Goal: Check status: Check status

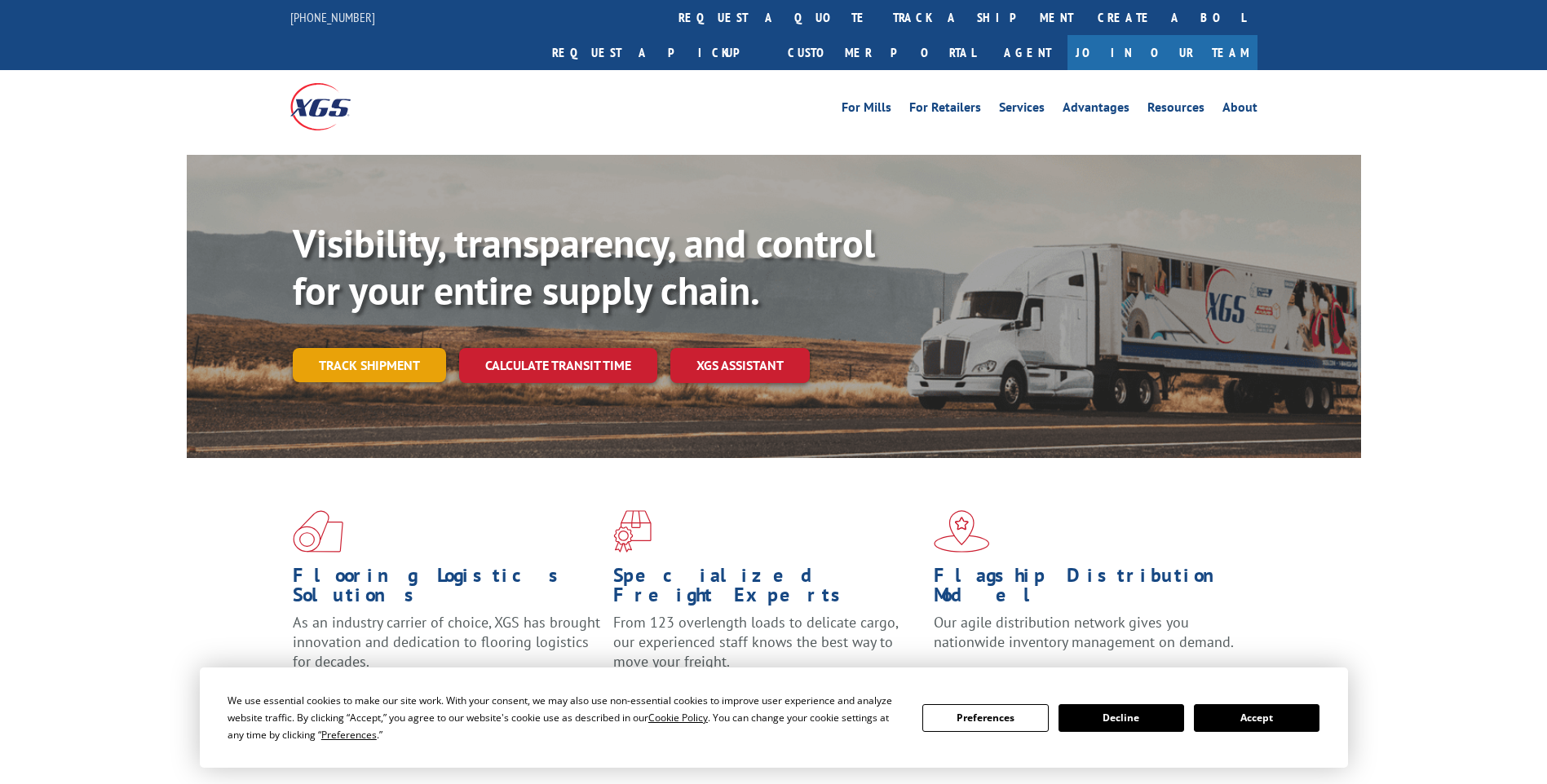
click at [402, 348] on link "Track shipment" at bounding box center [370, 365] width 153 height 34
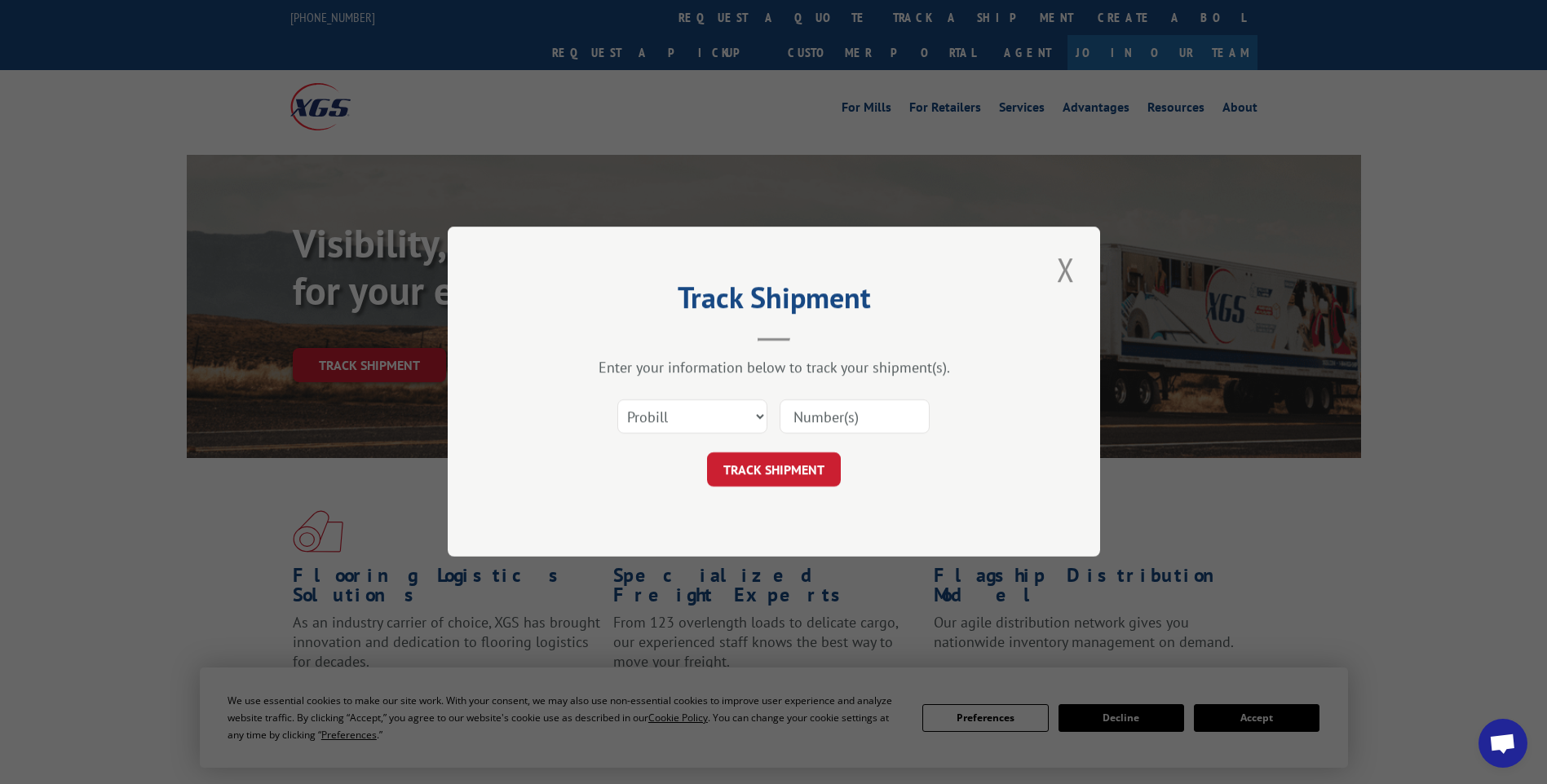
click at [810, 422] on input at bounding box center [855, 417] width 150 height 34
paste input "2810870"
type input "2810870"
click at [800, 455] on button "TRACK SHIPMENT" at bounding box center [773, 470] width 134 height 34
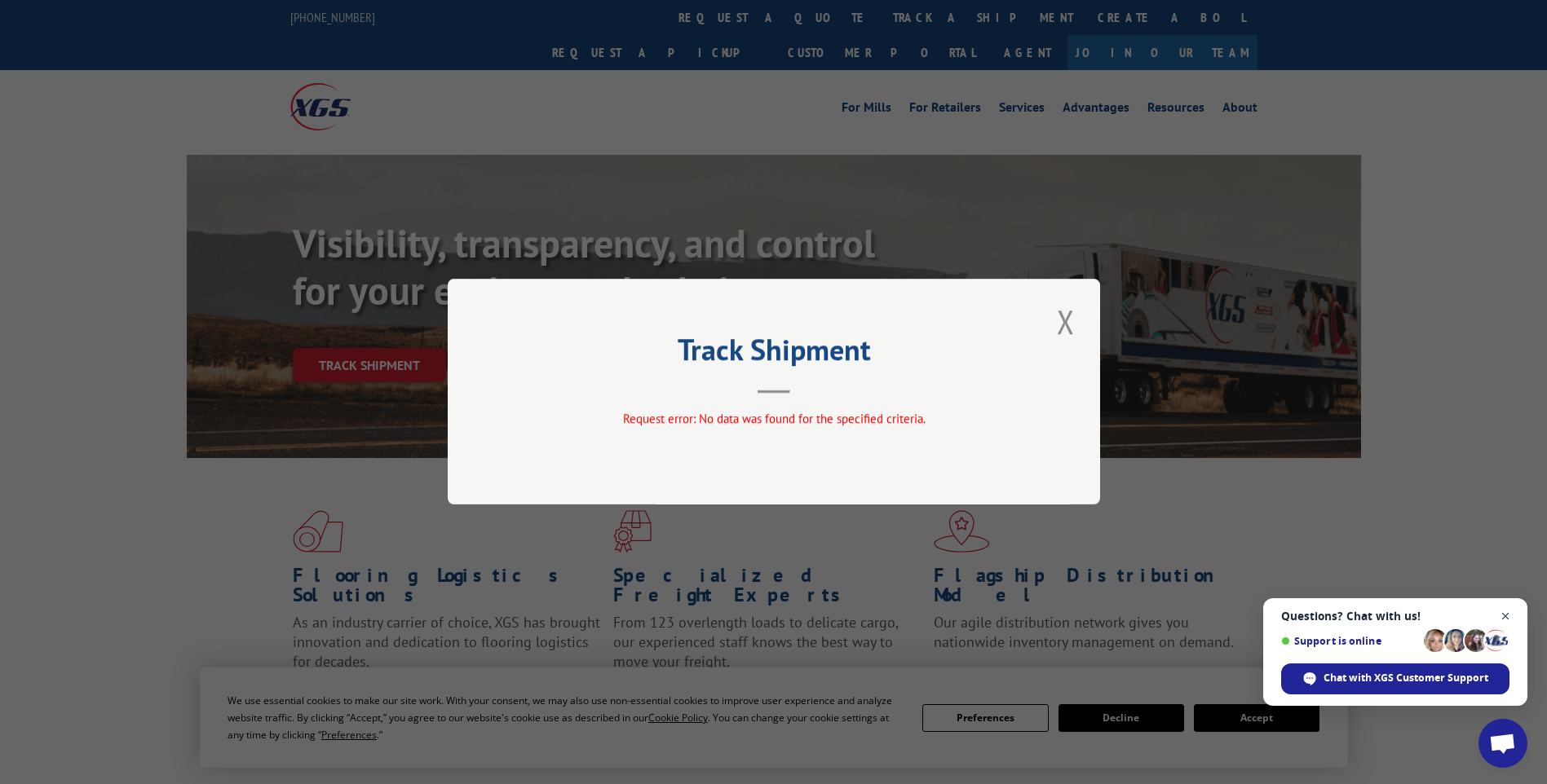
click at [1504, 614] on span "Open chat" at bounding box center [1505, 617] width 20 height 20
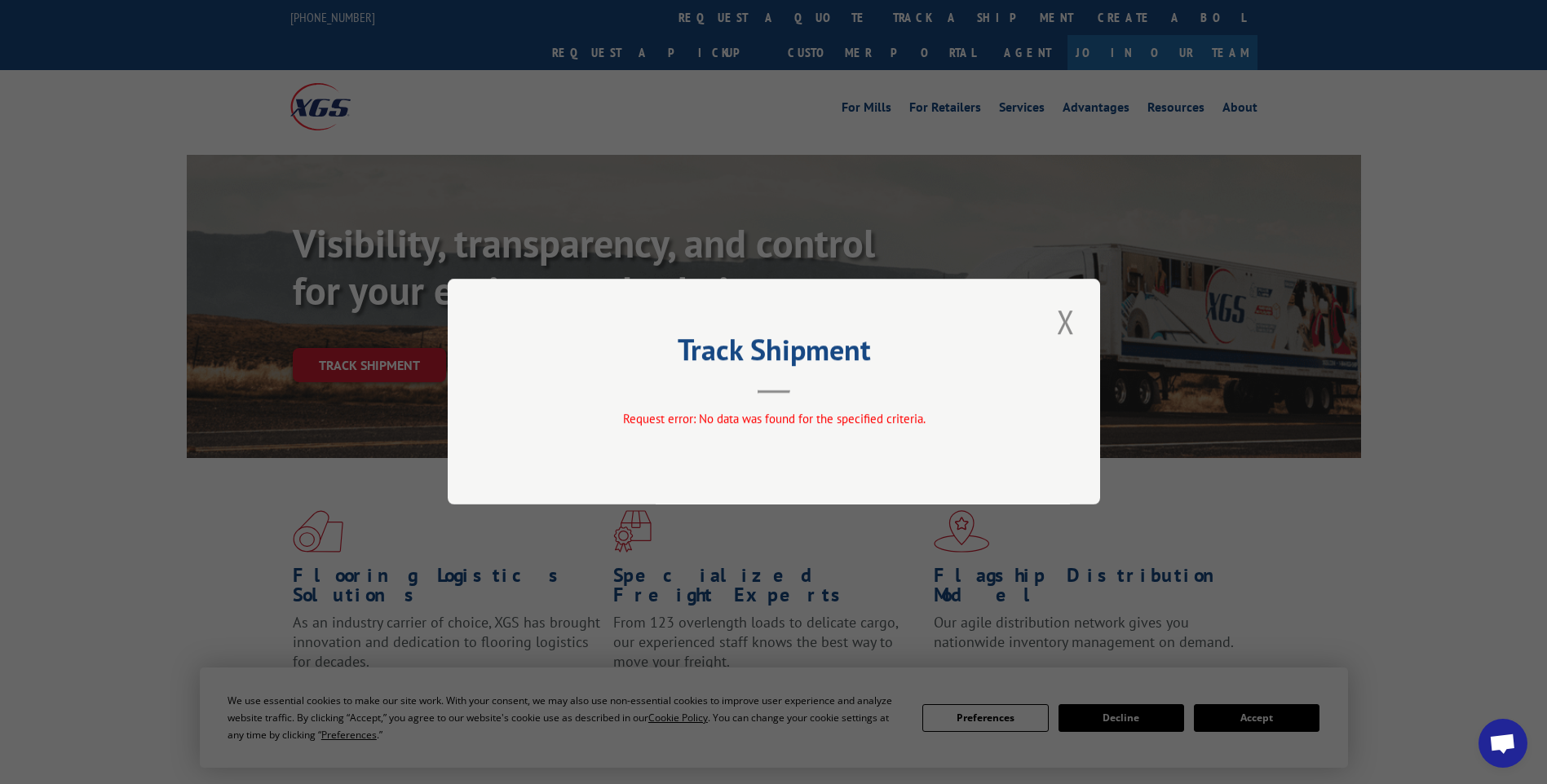
drag, startPoint x: 795, startPoint y: 392, endPoint x: 875, endPoint y: 393, distance: 80.0
click at [831, 392] on header "Track Shipment" at bounding box center [774, 365] width 490 height 55
click at [1069, 324] on button "Close modal" at bounding box center [1065, 321] width 28 height 45
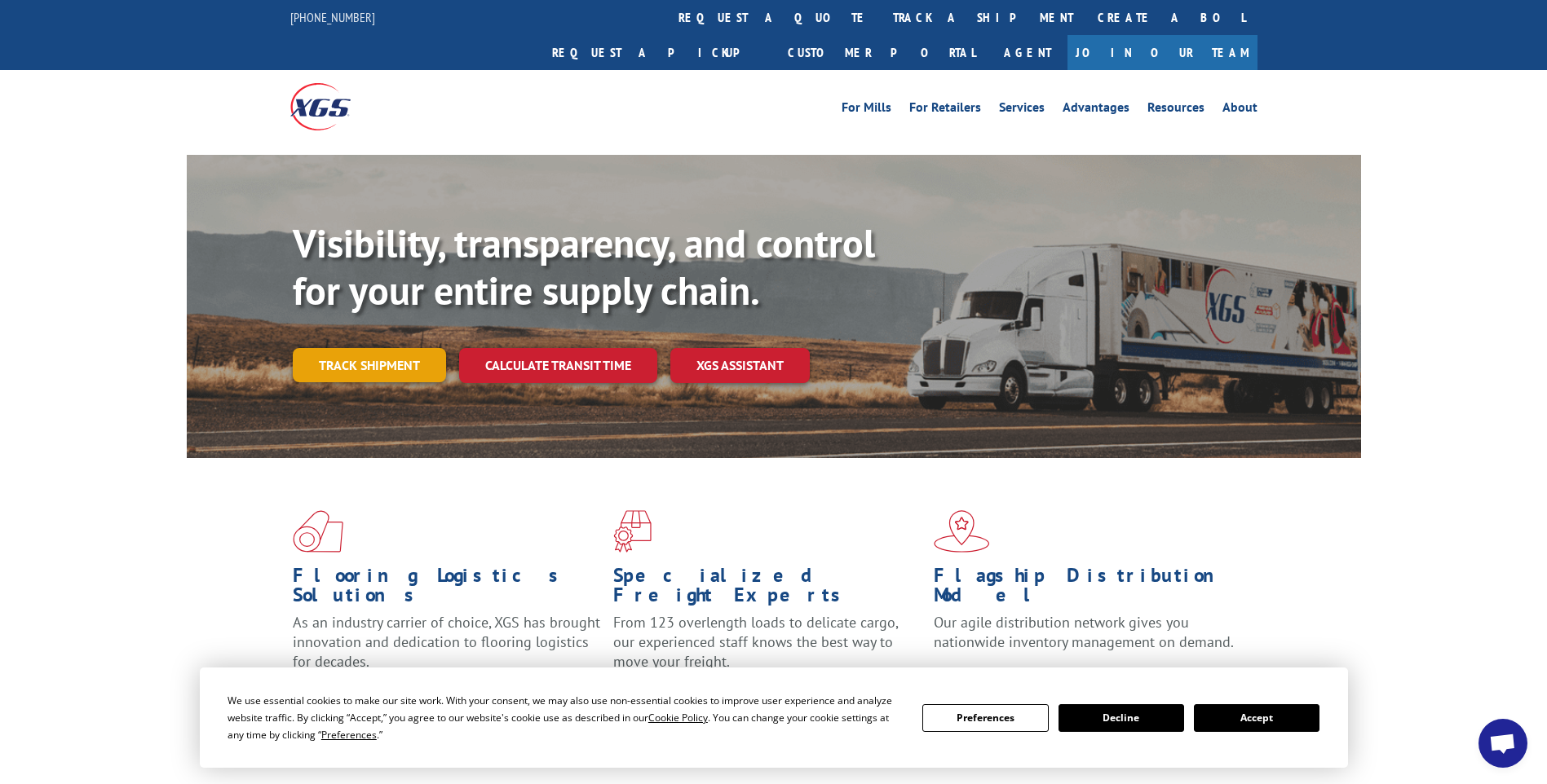
click at [350, 348] on link "Track shipment" at bounding box center [370, 365] width 153 height 34
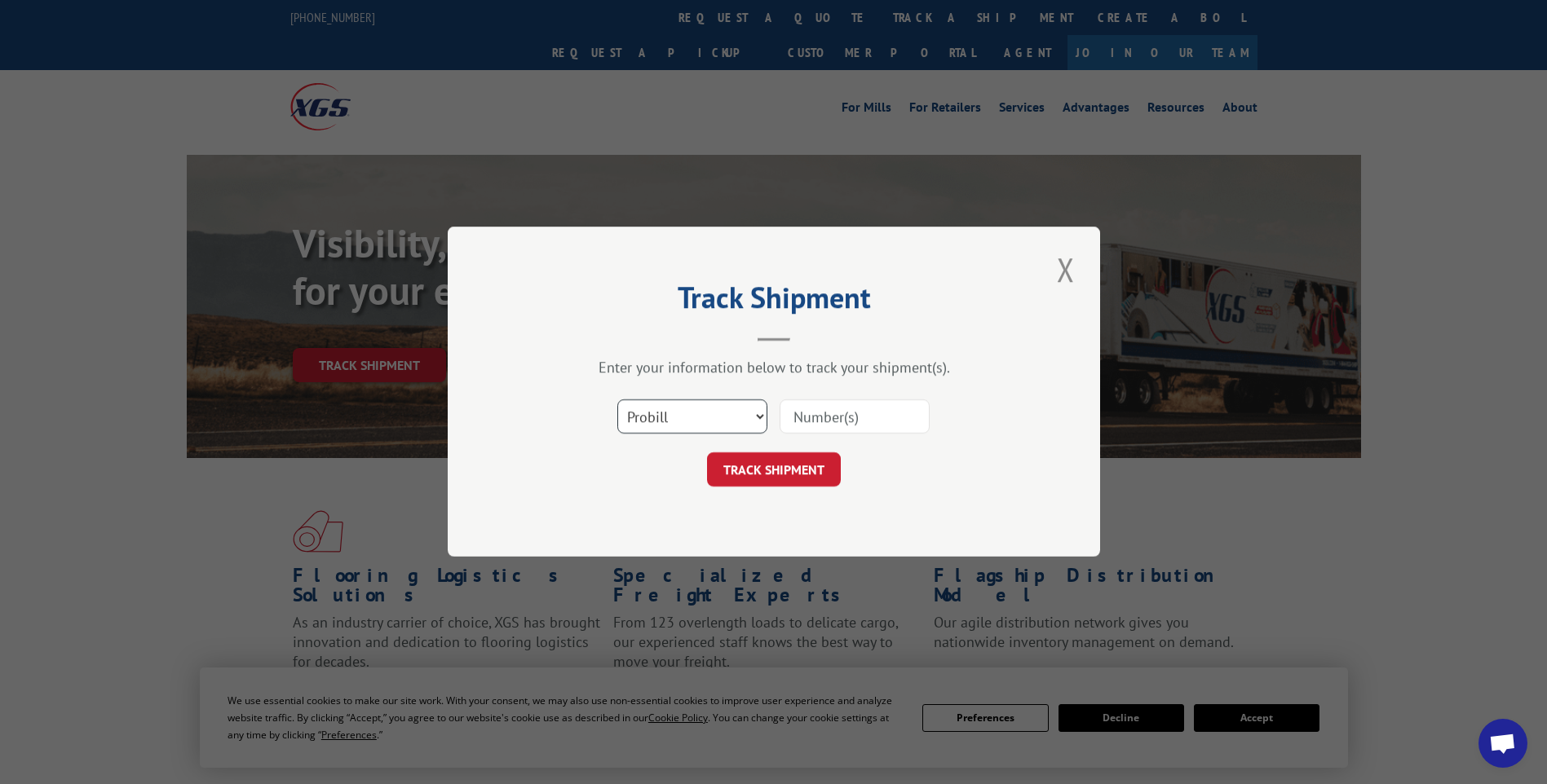
click at [696, 417] on select "Select category... Probill BOL PO" at bounding box center [692, 417] width 150 height 34
select select "bol"
click at [617, 400] on select "Select category... Probill BOL PO" at bounding box center [692, 417] width 150 height 34
click at [833, 421] on input at bounding box center [855, 417] width 150 height 34
paste input "2810870"
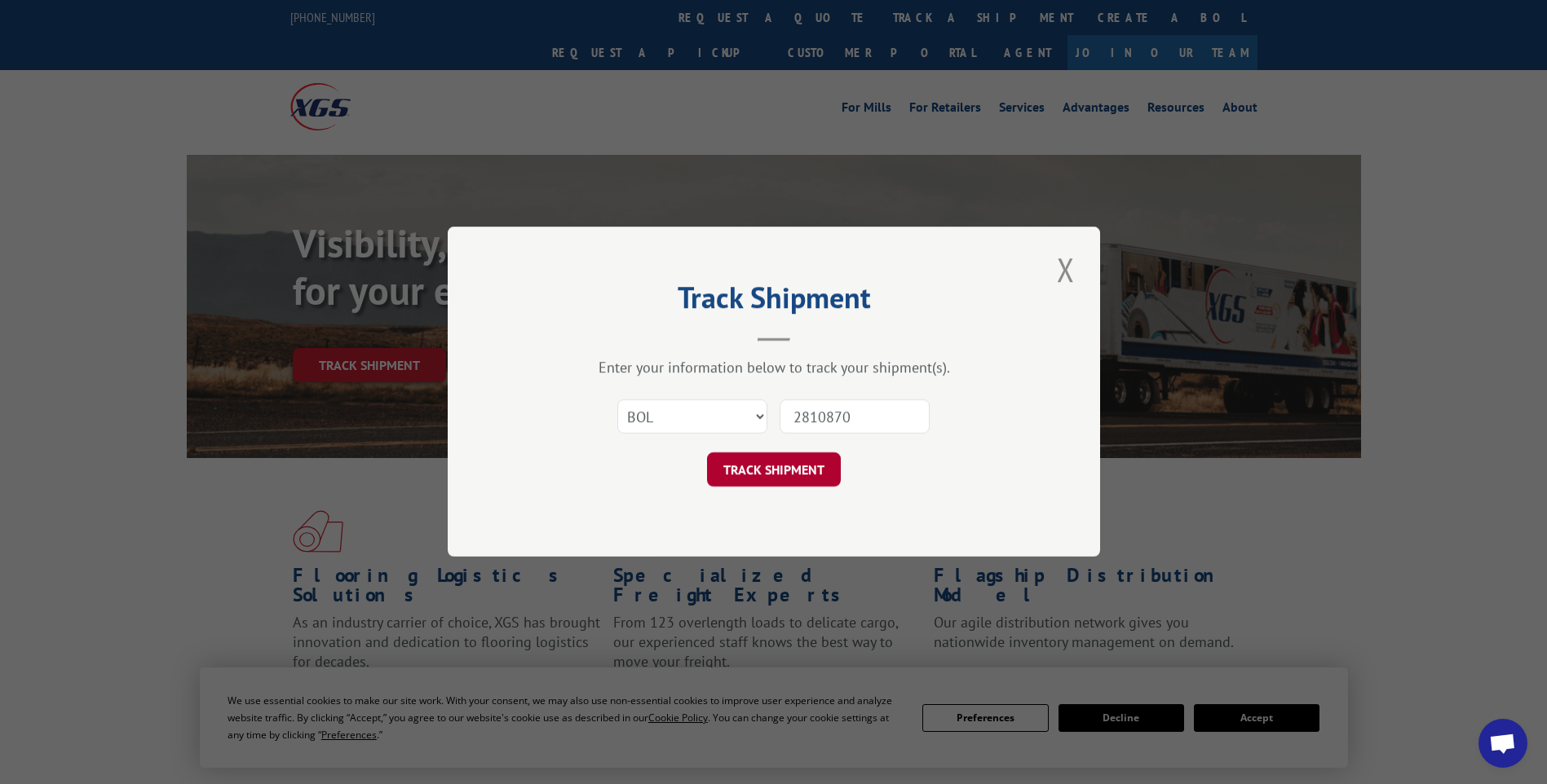
type input "2810870"
click at [800, 472] on button "TRACK SHIPMENT" at bounding box center [773, 470] width 134 height 34
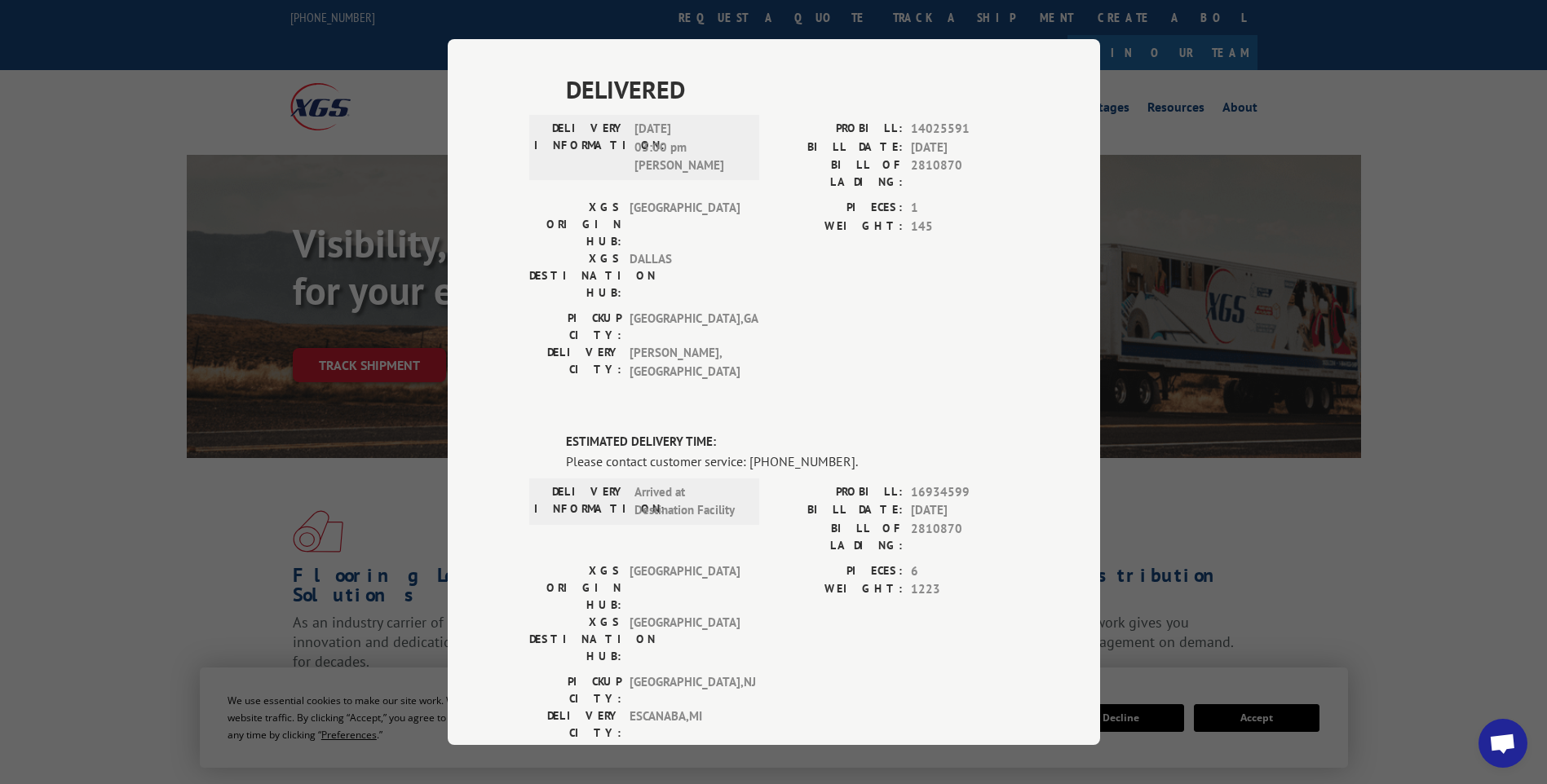
scroll to position [529, 0]
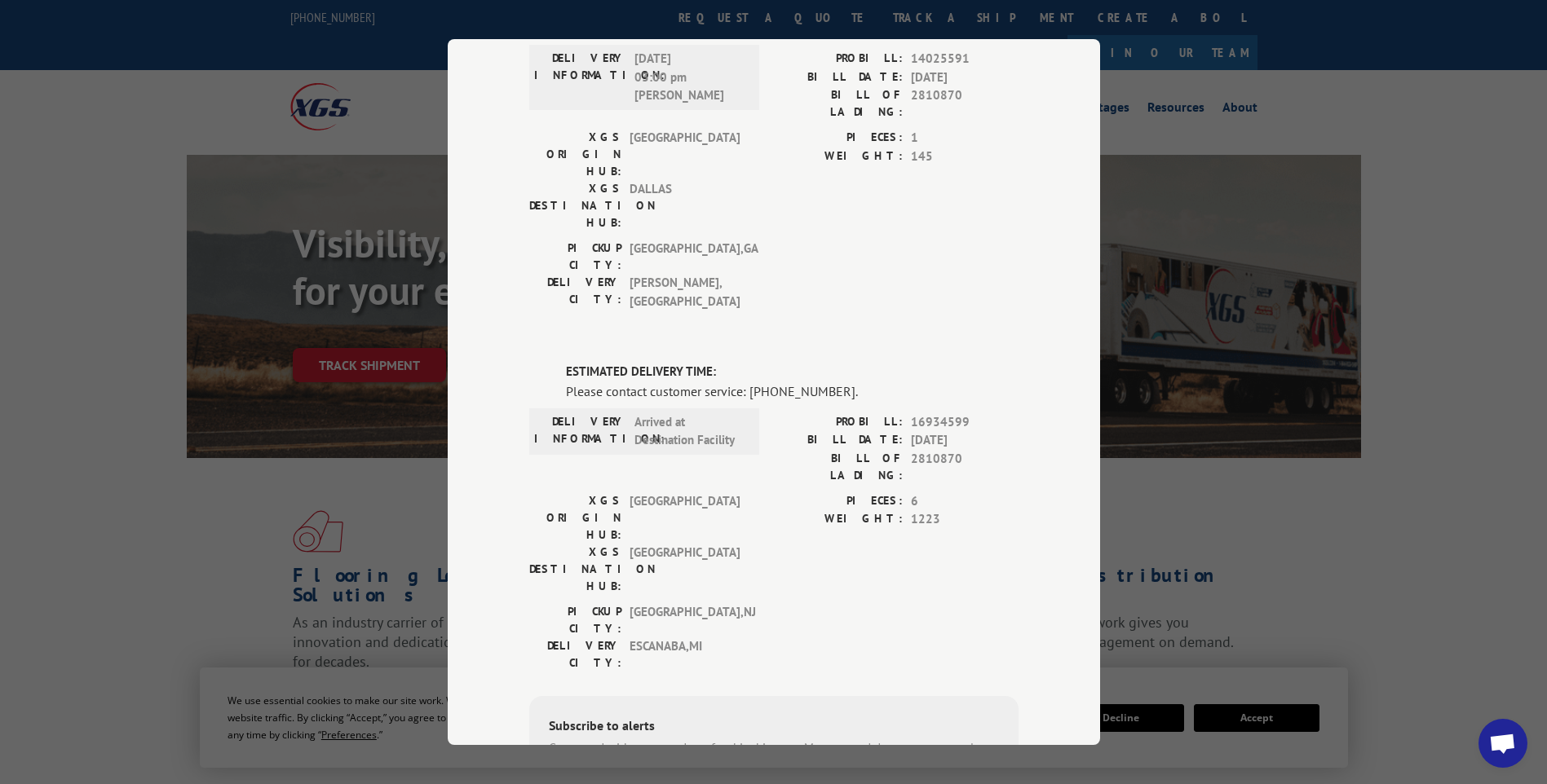
click at [631, 604] on span "[GEOGRAPHIC_DATA] , [GEOGRAPHIC_DATA]" at bounding box center [684, 621] width 110 height 34
click at [1502, 444] on div "Track Shipment DELIVERED DELIVERY INFORMATION: [DATE] 02:50 pm CAM PROBILL: 115…" at bounding box center [773, 392] width 1547 height 784
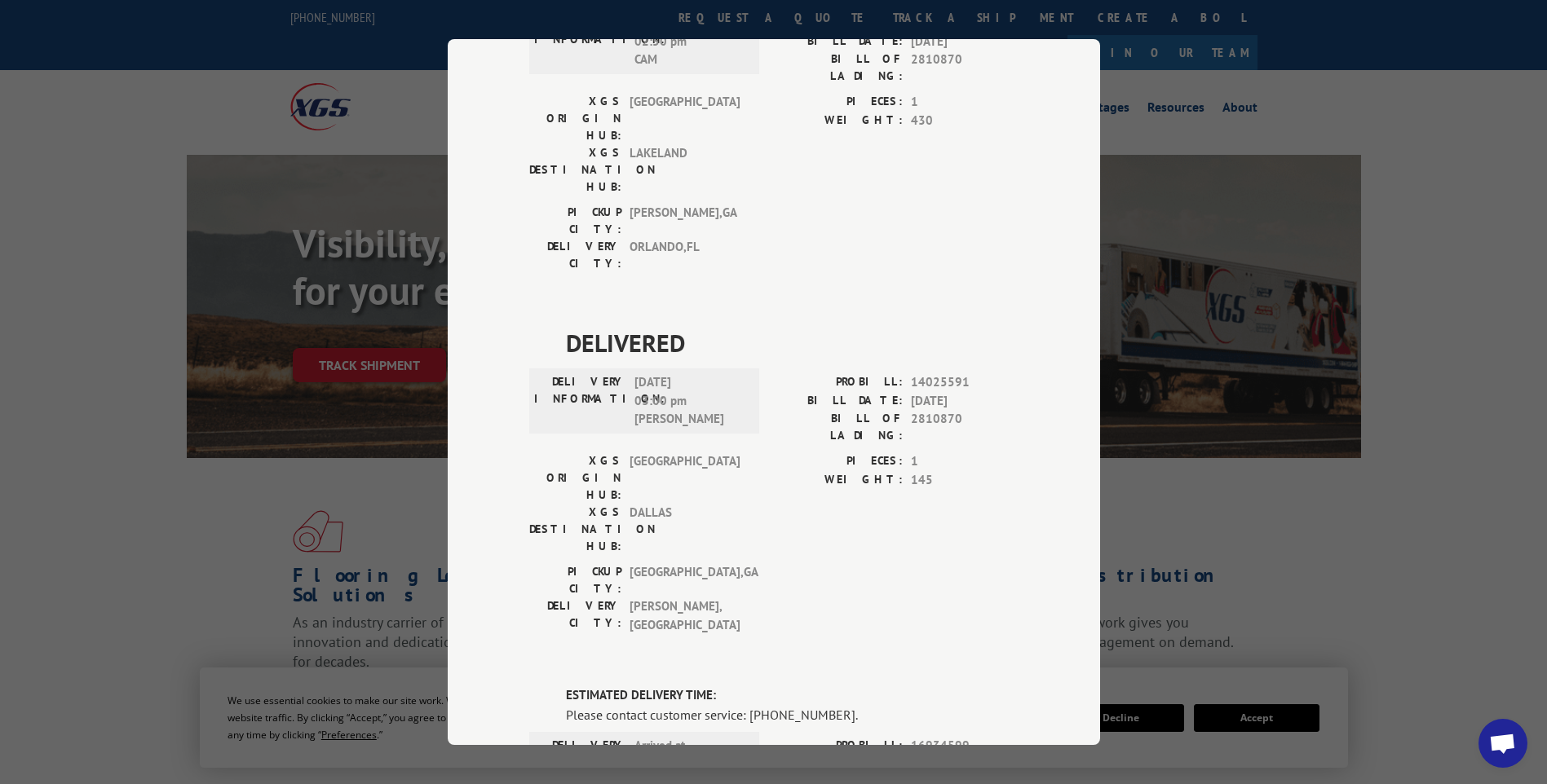
scroll to position [0, 0]
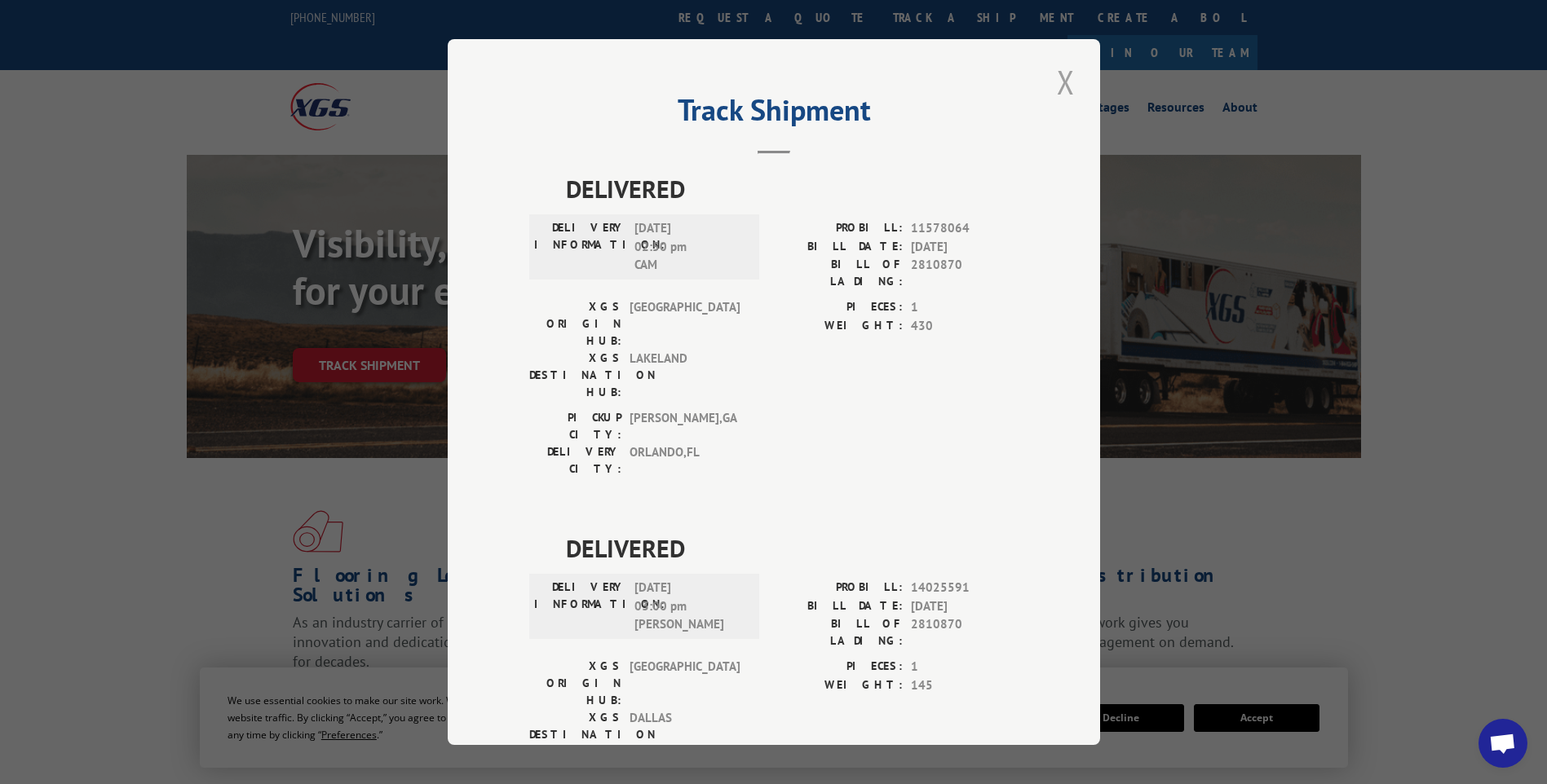
click at [1054, 81] on button "Close modal" at bounding box center [1065, 82] width 28 height 45
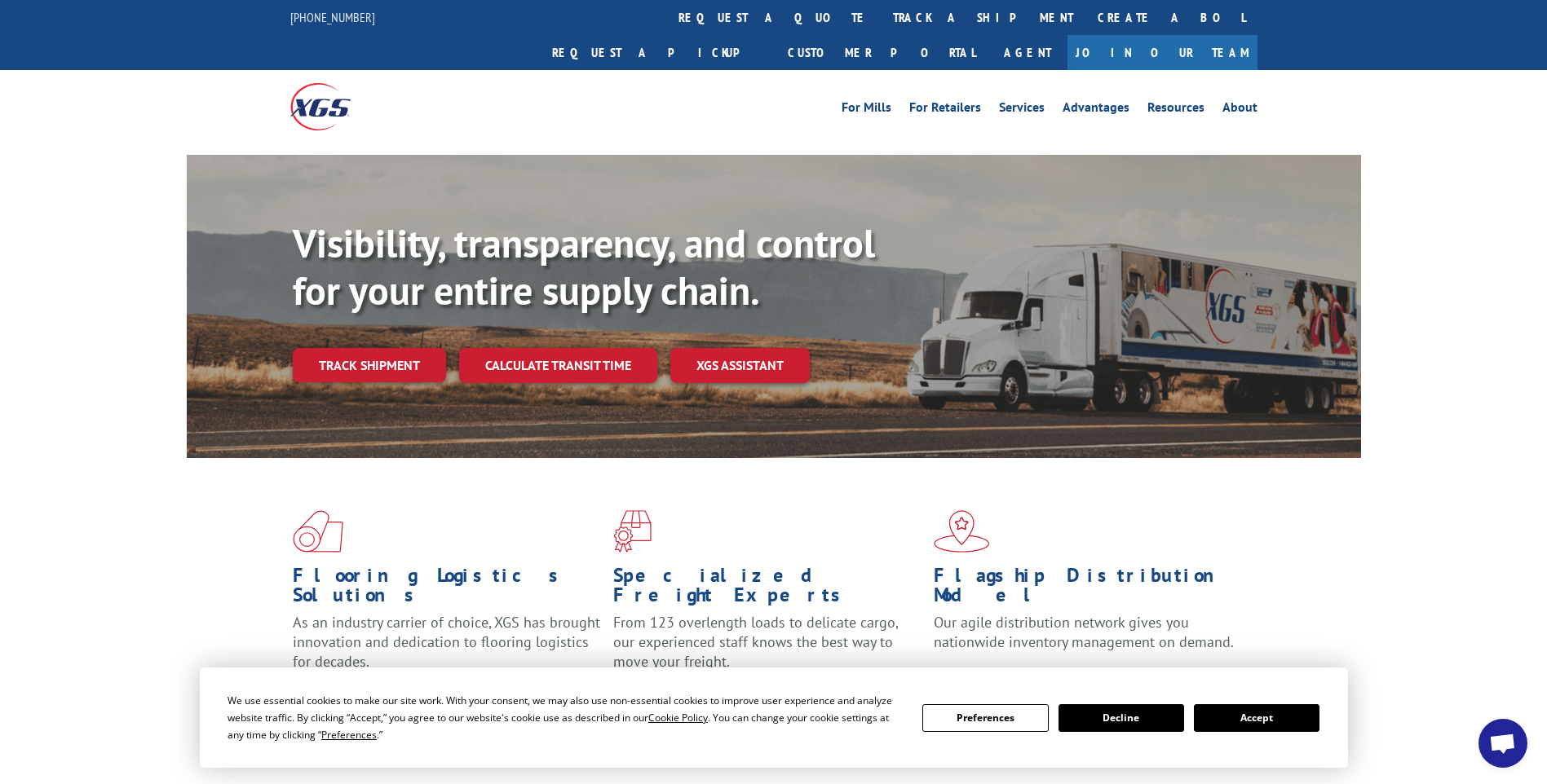
click at [1475, 241] on div "Visibility, transparency, and control for your entire supply chain. Track shipm…" at bounding box center [773, 323] width 1547 height 335
